Goal: Find specific page/section: Find specific page/section

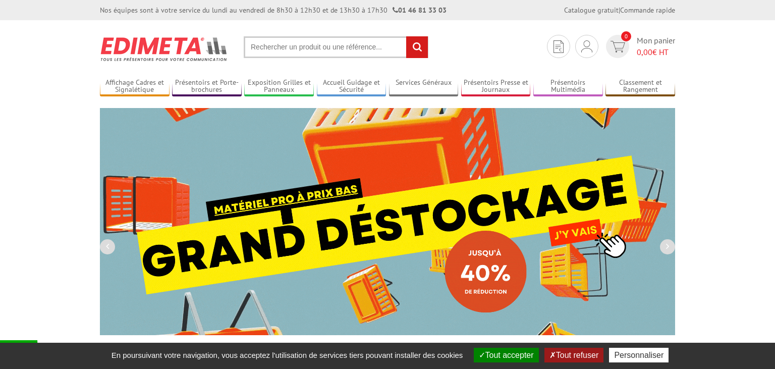
scroll to position [42, 0]
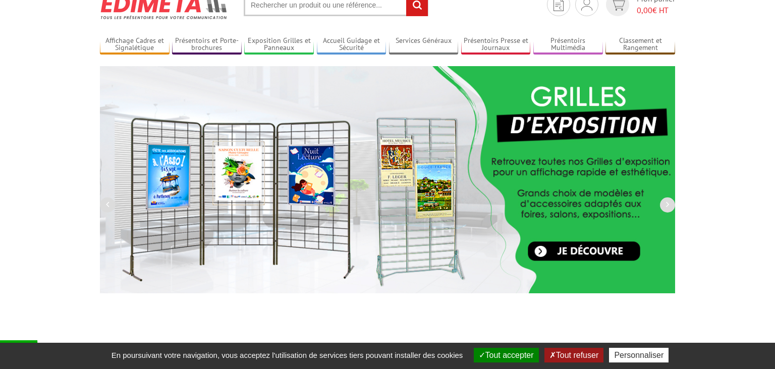
click at [385, 14] on input "text" at bounding box center [336, 5] width 185 height 22
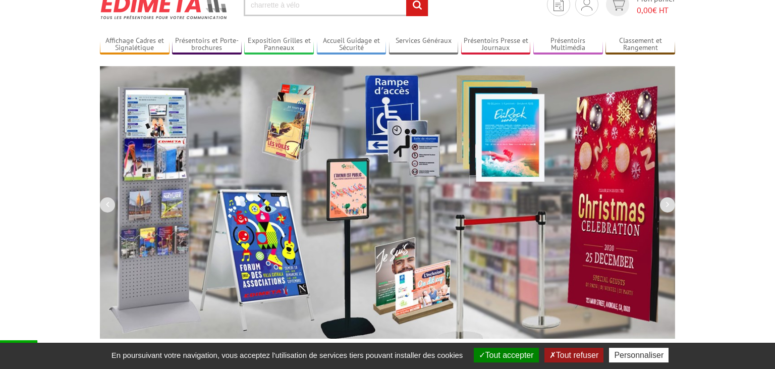
type input "charrette à vélo"
click at [406, 0] on input "rechercher" at bounding box center [417, 5] width 22 height 22
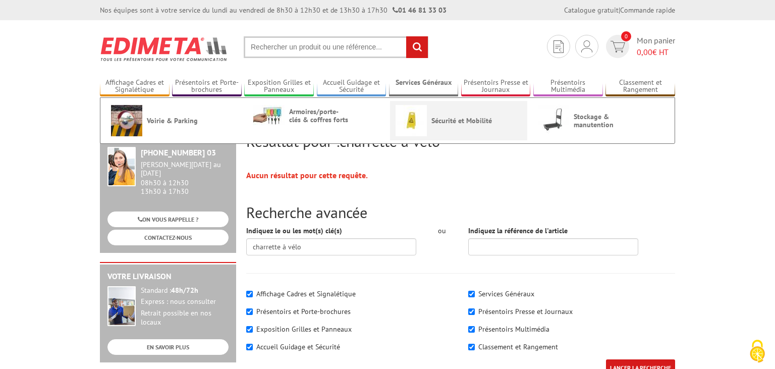
click at [451, 118] on span "Sécurité et Mobilité" at bounding box center [461, 121] width 61 height 8
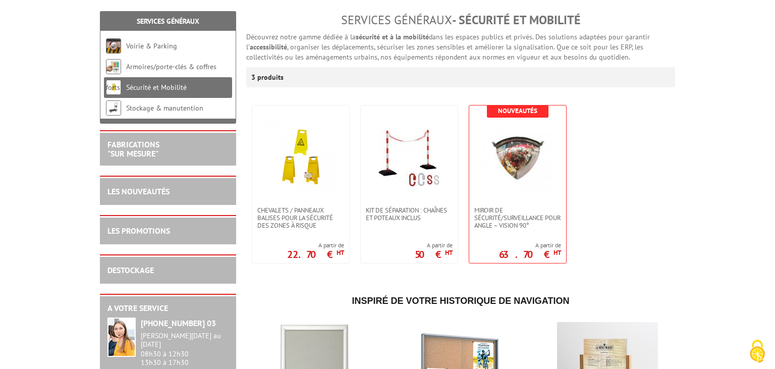
scroll to position [143, 0]
